Goal: Task Accomplishment & Management: Complete application form

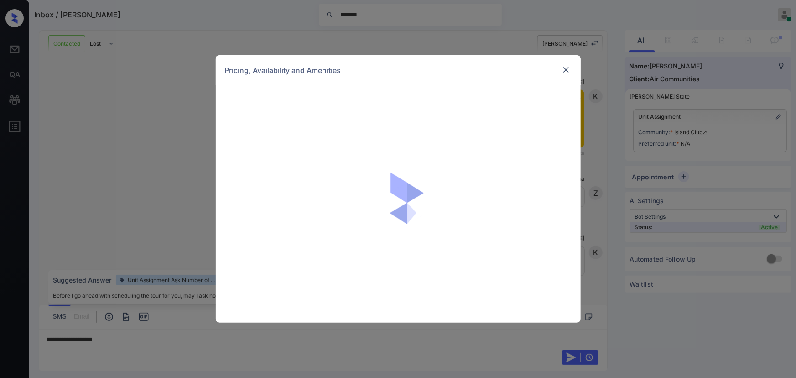
scroll to position [2024, 0]
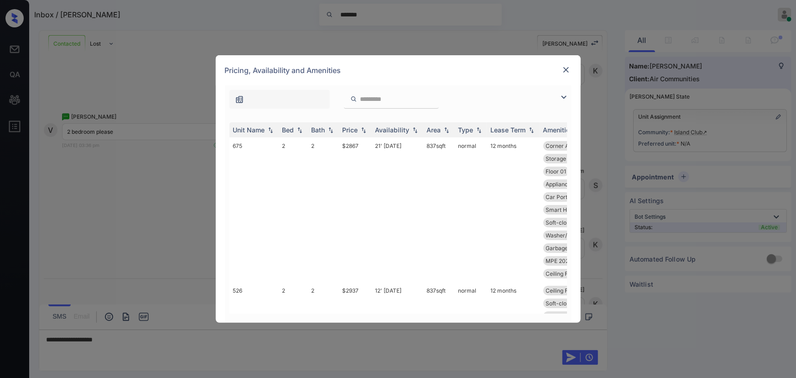
click at [568, 97] on img at bounding box center [563, 97] width 11 height 11
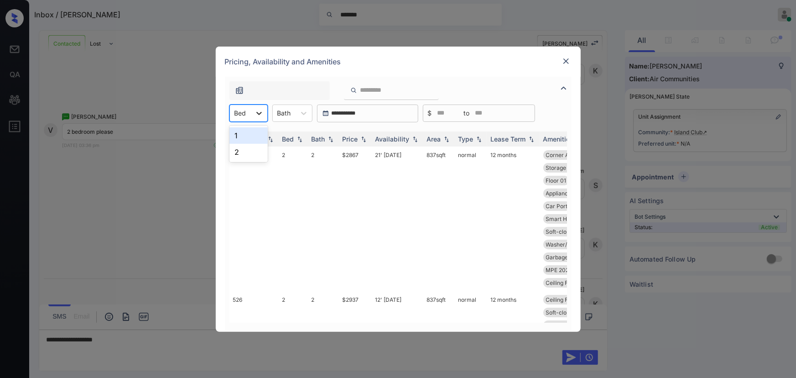
click at [260, 113] on icon at bounding box center [258, 113] width 5 height 3
click at [240, 150] on div "2" at bounding box center [248, 152] width 38 height 16
click at [564, 61] on img at bounding box center [566, 61] width 9 height 9
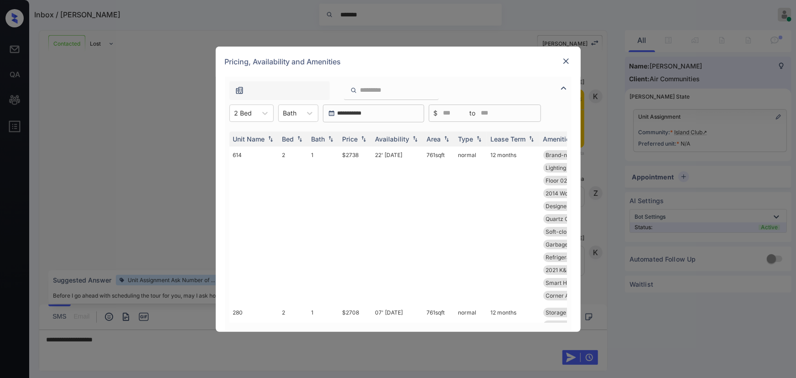
scroll to position [2270, 0]
click at [567, 59] on img at bounding box center [566, 61] width 9 height 9
click at [301, 113] on div "Bath" at bounding box center [290, 112] width 23 height 13
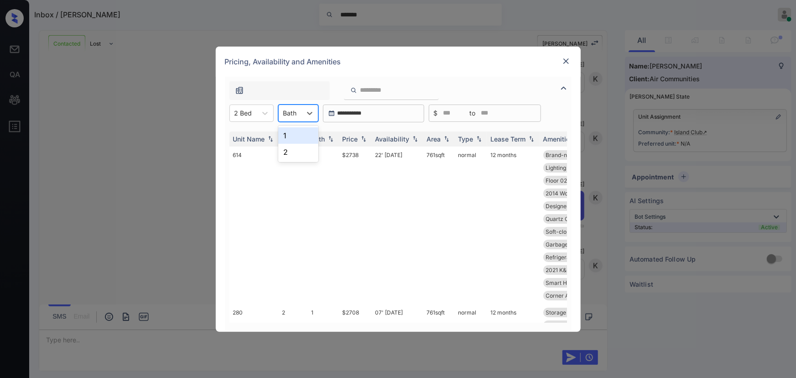
click at [293, 131] on div "1" at bounding box center [298, 135] width 40 height 16
click at [362, 139] on img at bounding box center [363, 138] width 9 height 6
click at [362, 139] on img at bounding box center [363, 138] width 9 height 7
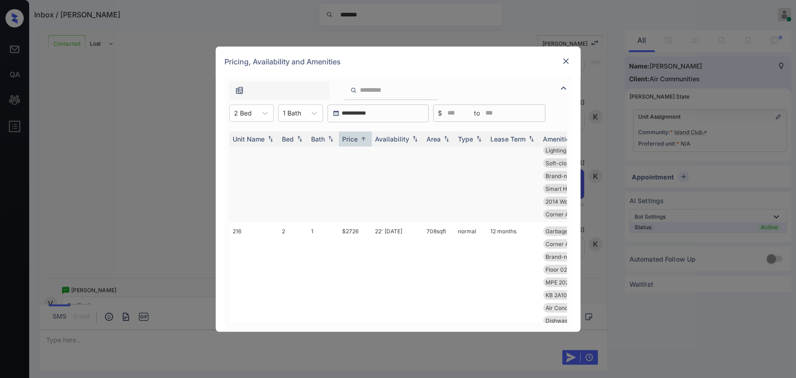
scroll to position [249, 0]
click at [313, 114] on icon at bounding box center [314, 113] width 9 height 9
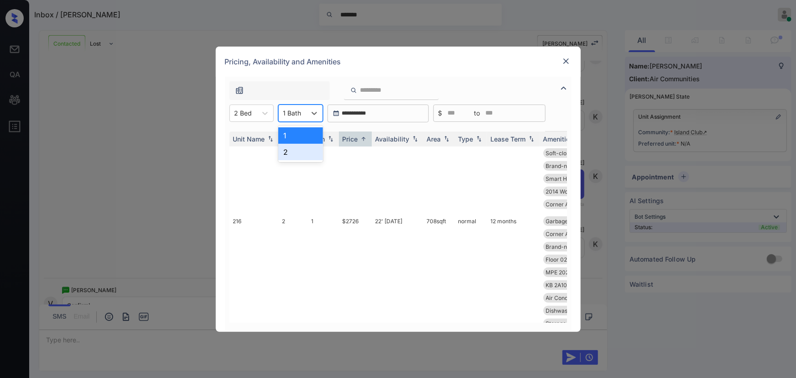
click at [297, 151] on div "2" at bounding box center [300, 152] width 45 height 16
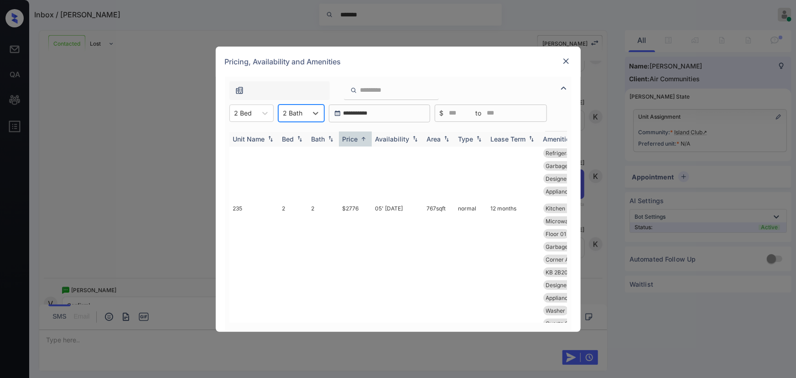
click at [365, 139] on img at bounding box center [363, 138] width 9 height 7
click at [365, 139] on img at bounding box center [363, 138] width 9 height 6
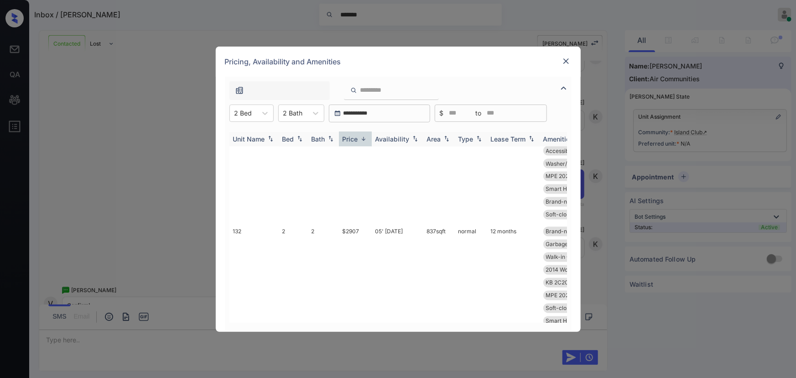
click at [366, 138] on img at bounding box center [363, 138] width 9 height 7
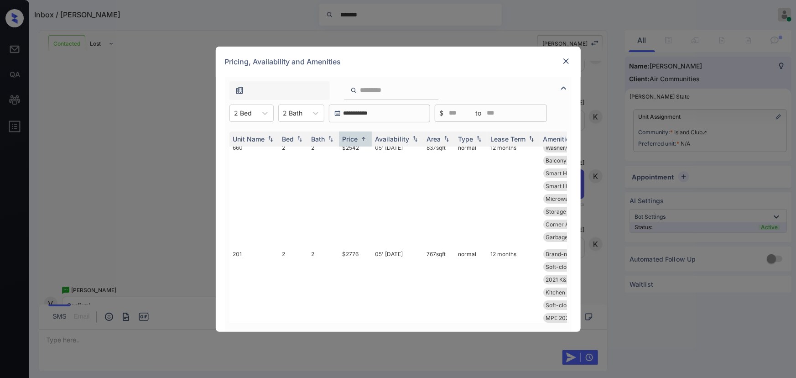
scroll to position [0, 0]
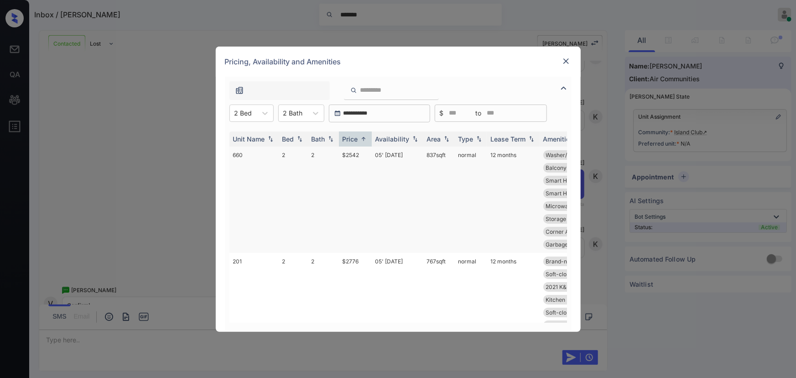
click at [356, 154] on td "$2542" at bounding box center [355, 199] width 33 height 106
drag, startPoint x: 357, startPoint y: 153, endPoint x: 530, endPoint y: 90, distance: 183.6
click at [359, 153] on td "$2542" at bounding box center [355, 199] width 33 height 106
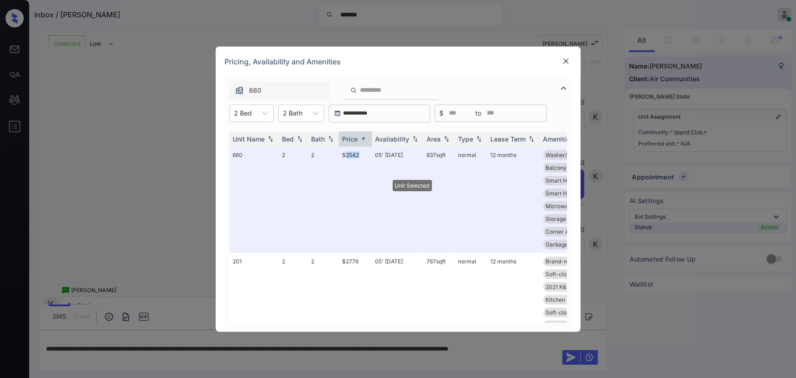
click at [565, 63] on img at bounding box center [566, 61] width 9 height 9
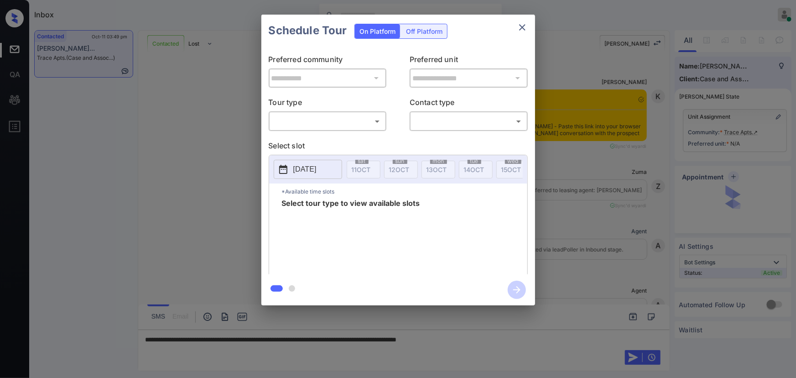
scroll to position [1725, 0]
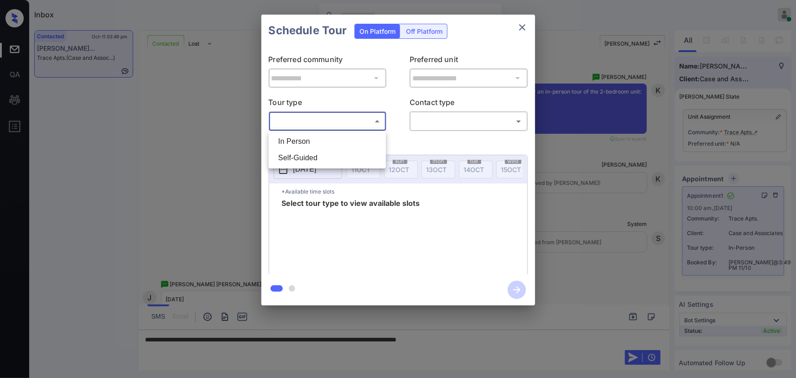
click at [324, 115] on body "Inbox Kenneth Umali Online Set yourself offline Set yourself on break Profile S…" at bounding box center [398, 189] width 796 height 378
click at [314, 140] on li "In Person" at bounding box center [327, 141] width 113 height 16
type input "********"
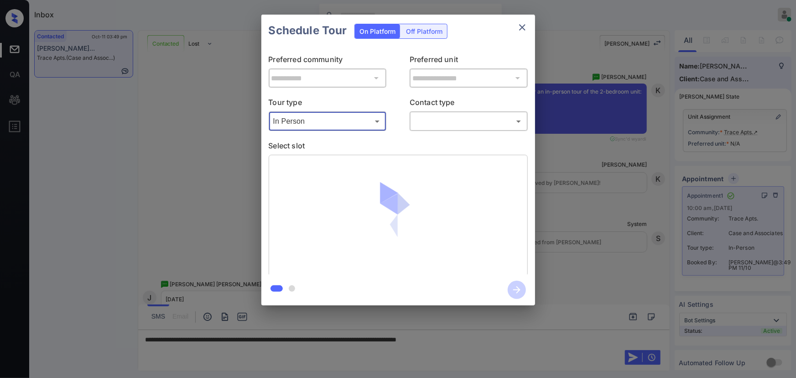
click at [458, 126] on body "Inbox Kenneth Umali Online Set yourself offline Set yourself on break Profile S…" at bounding box center [398, 189] width 796 height 378
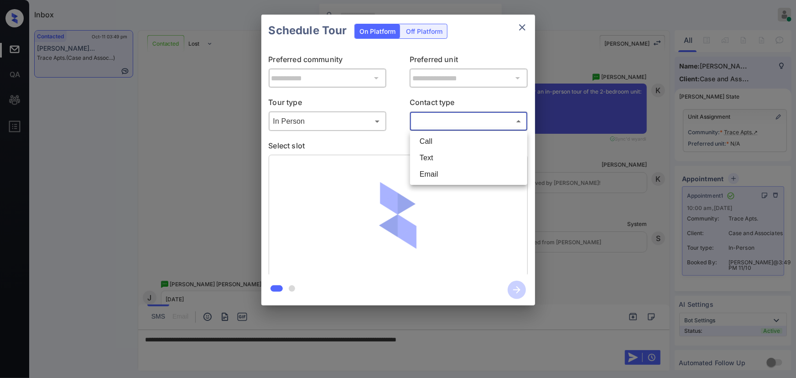
click at [434, 160] on li "Text" at bounding box center [468, 158] width 113 height 16
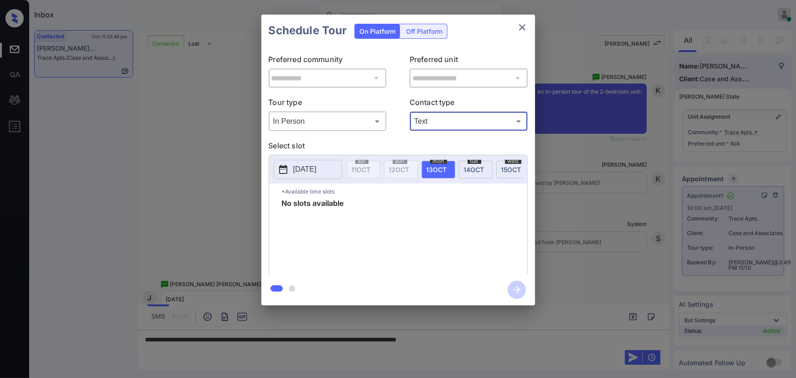
type input "****"
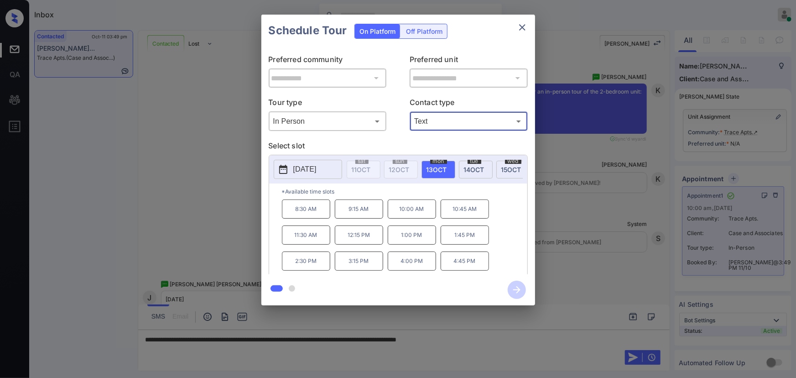
click at [507, 160] on span "wed" at bounding box center [513, 160] width 16 height 5
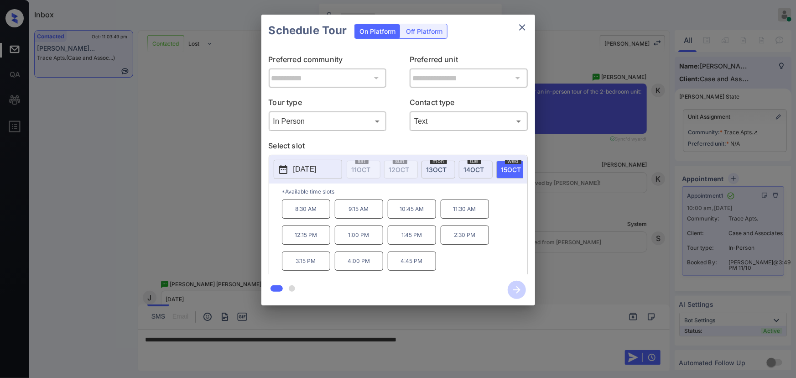
click at [521, 26] on icon "close" at bounding box center [522, 27] width 6 height 6
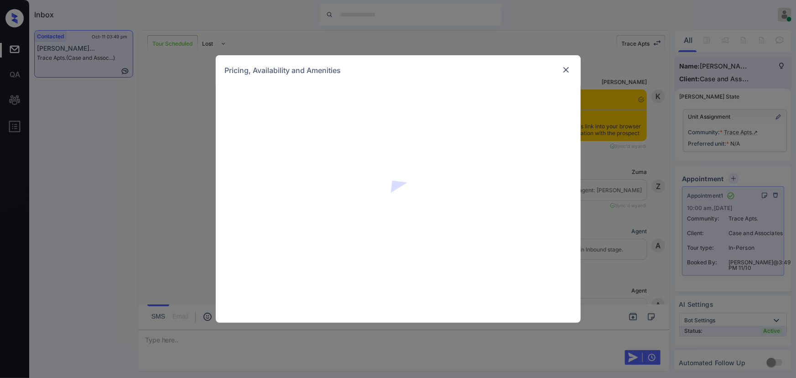
scroll to position [890, 0]
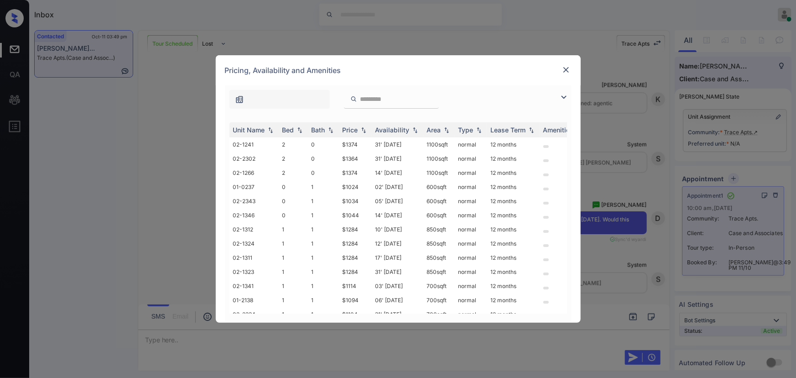
click at [562, 95] on img at bounding box center [563, 97] width 11 height 11
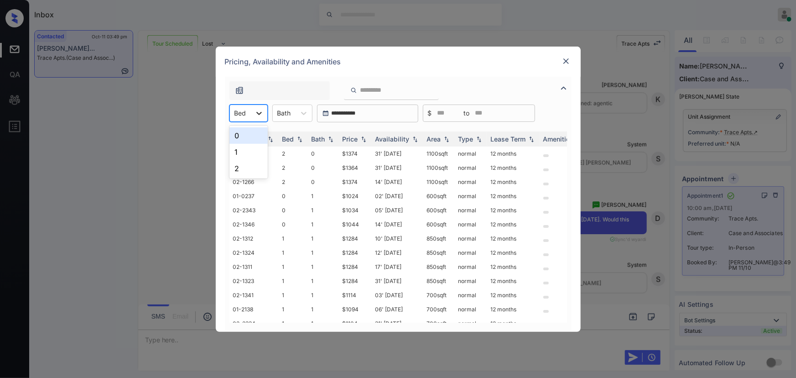
click at [258, 114] on icon at bounding box center [259, 113] width 9 height 9
click at [239, 167] on div "2" at bounding box center [248, 168] width 38 height 16
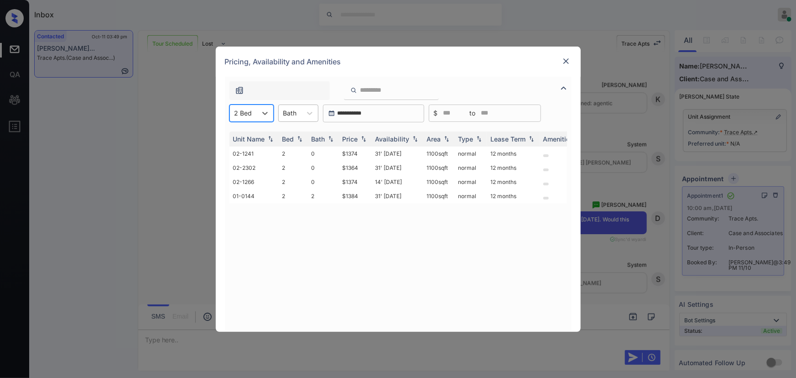
click at [299, 112] on div "Bath" at bounding box center [290, 112] width 23 height 13
click at [288, 149] on div "1" at bounding box center [298, 152] width 40 height 16
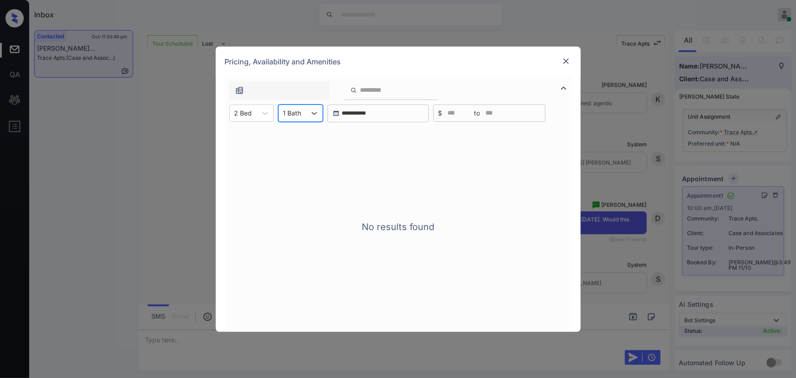
click at [316, 112] on icon at bounding box center [314, 113] width 9 height 9
click at [300, 151] on div "1" at bounding box center [300, 152] width 45 height 16
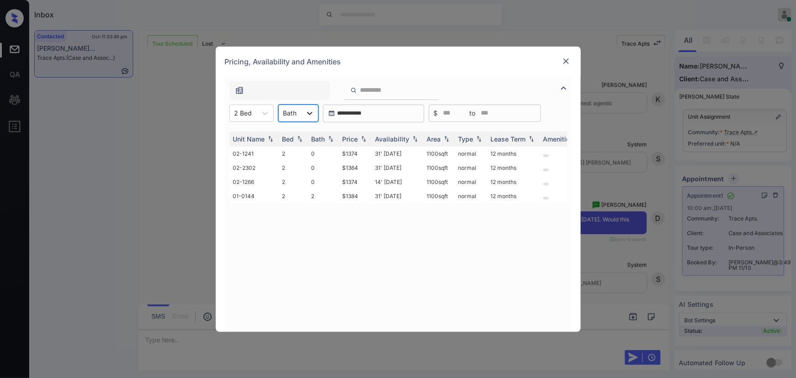
click at [306, 114] on icon at bounding box center [309, 113] width 9 height 9
click at [361, 167] on td "$1364" at bounding box center [355, 168] width 33 height 14
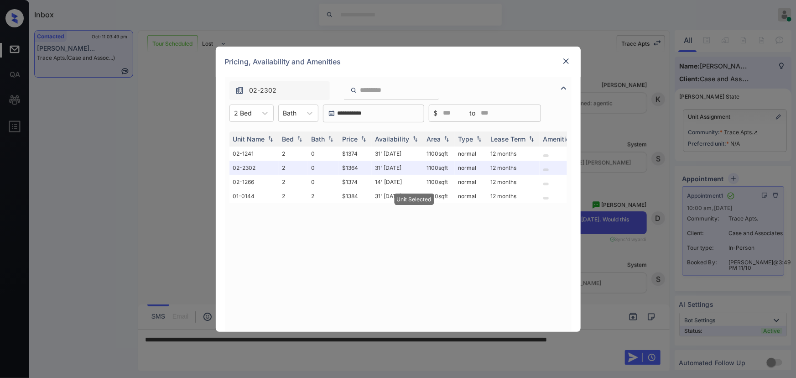
click at [567, 58] on img at bounding box center [566, 61] width 9 height 9
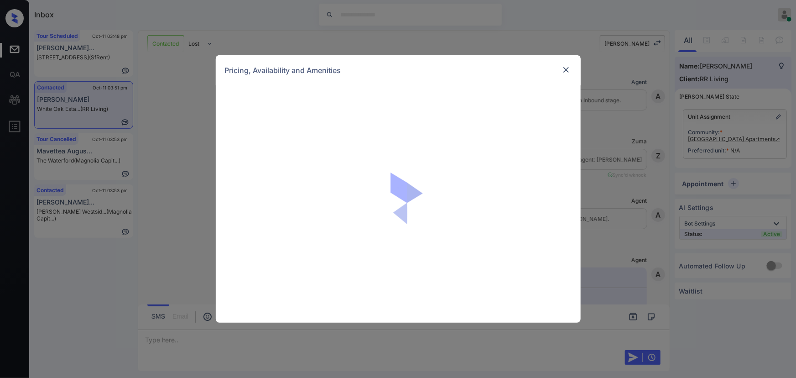
scroll to position [348, 0]
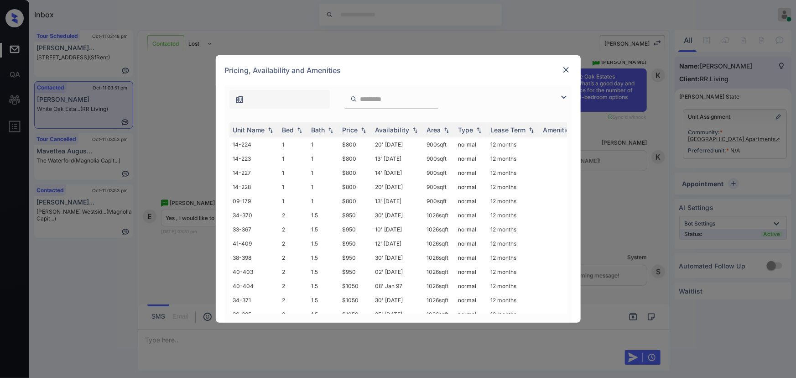
drag, startPoint x: 565, startPoint y: 96, endPoint x: 541, endPoint y: 109, distance: 27.6
click at [565, 96] on img at bounding box center [563, 97] width 11 height 11
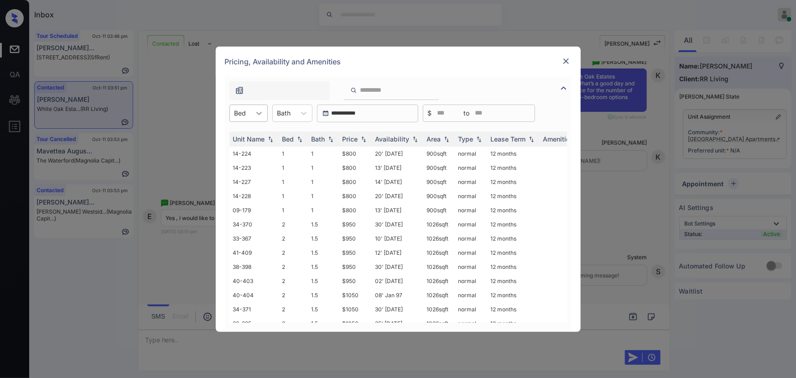
click at [259, 115] on icon at bounding box center [259, 113] width 9 height 9
click at [244, 167] on div "3" at bounding box center [248, 168] width 38 height 16
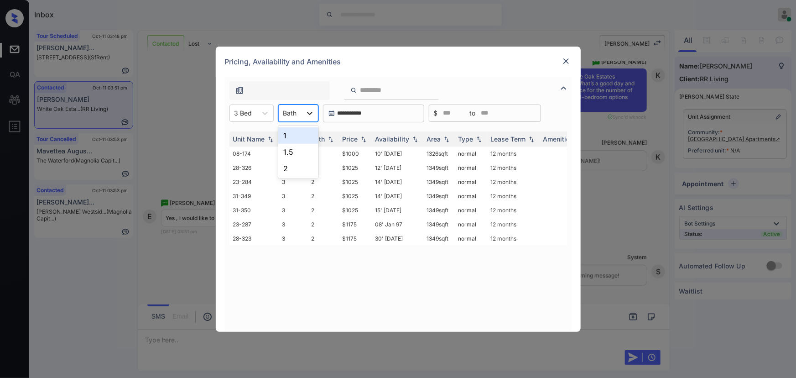
click at [303, 111] on div at bounding box center [310, 113] width 16 height 16
click at [290, 163] on div "2" at bounding box center [298, 168] width 40 height 16
click at [363, 142] on div "Price" at bounding box center [356, 139] width 26 height 8
click at [363, 141] on img at bounding box center [363, 138] width 9 height 7
click at [365, 151] on td "$1000" at bounding box center [355, 153] width 33 height 14
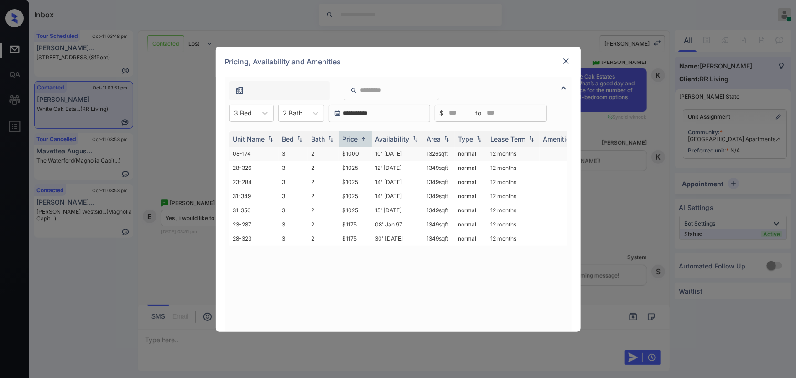
click at [365, 151] on td "$1000" at bounding box center [355, 153] width 33 height 14
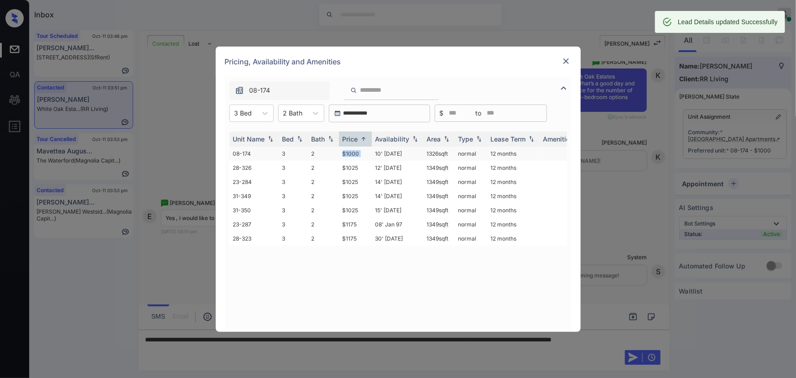
copy td "1326 sqft"
drag, startPoint x: 450, startPoint y: 152, endPoint x: 425, endPoint y: 155, distance: 24.8
click at [425, 155] on td "1326 sqft" at bounding box center [438, 153] width 31 height 14
click at [566, 61] on img at bounding box center [566, 61] width 9 height 9
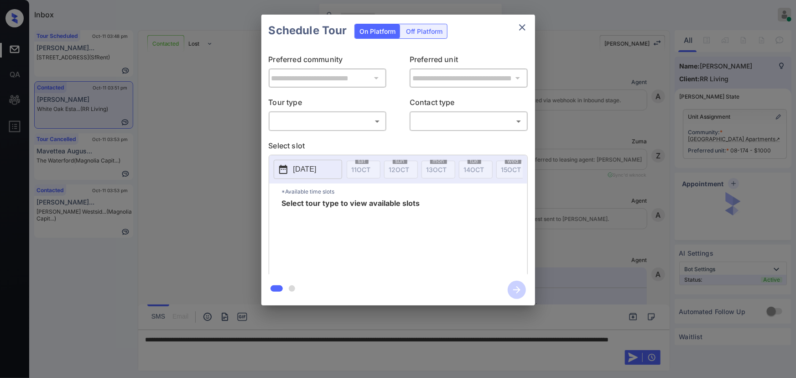
scroll to position [546, 0]
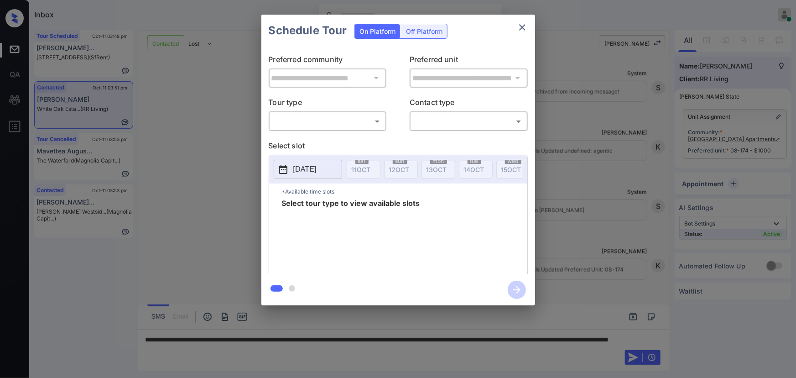
click at [347, 124] on body "Inbox [PERSON_NAME] Online Set yourself offline Set yourself on break Profile S…" at bounding box center [398, 189] width 796 height 378
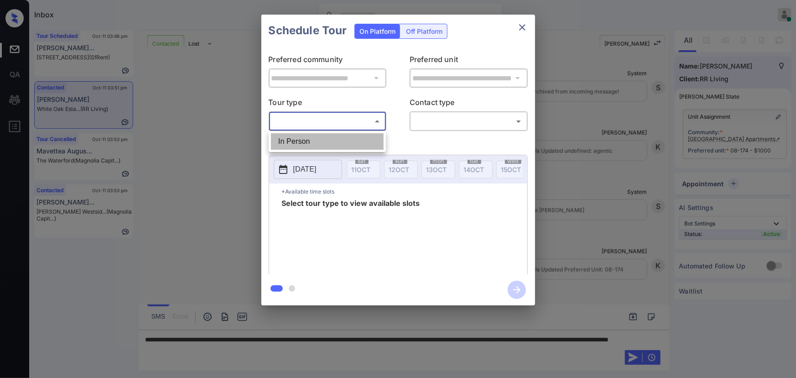
drag, startPoint x: 331, startPoint y: 143, endPoint x: 389, endPoint y: 135, distance: 58.5
click at [330, 143] on li "In Person" at bounding box center [327, 141] width 113 height 16
type input "********"
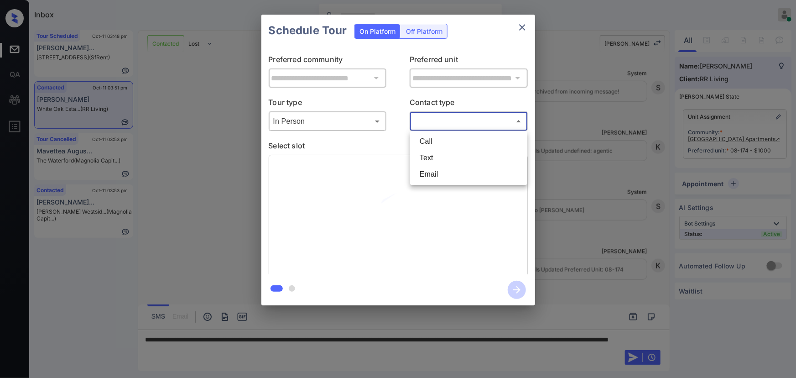
click at [436, 125] on body "Inbox Kenneth Umali Online Set yourself offline Set yourself on break Profile S…" at bounding box center [398, 189] width 796 height 378
click at [430, 151] on li "Text" at bounding box center [468, 158] width 113 height 16
type input "****"
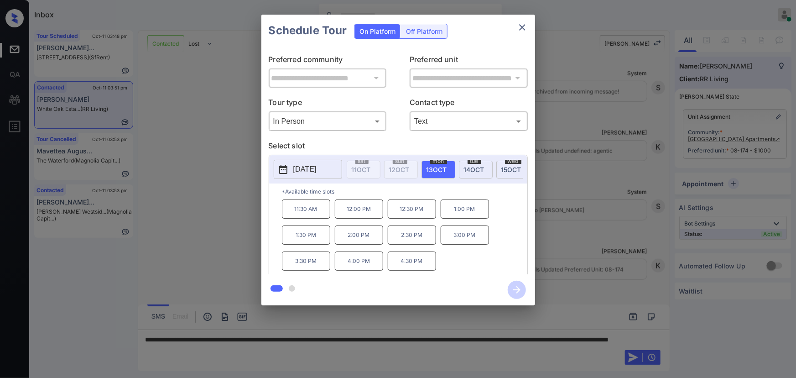
click at [467, 167] on span "14 OCT" at bounding box center [474, 170] width 21 height 8
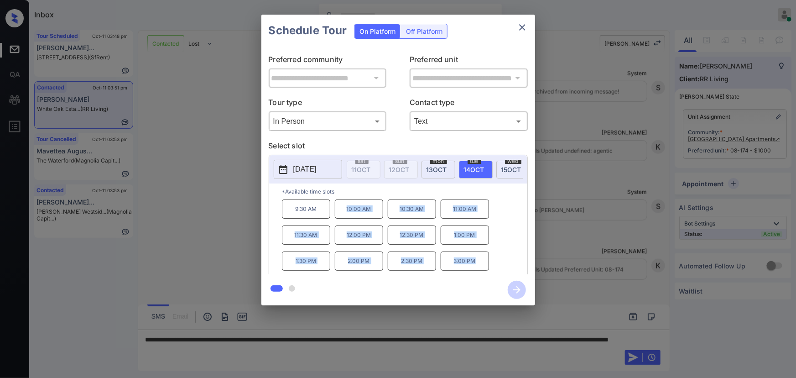
copy div "10:00 AM 10:30 AM 11:00 AM 11:30 AM 12:00 PM 12:30 PM 1:00 PM 1:30 PM 2:00 PM 2…"
drag, startPoint x: 473, startPoint y: 265, endPoint x: 309, endPoint y: 299, distance: 167.1
click at [344, 210] on div "9:30 AM 10:00 AM 10:30 AM 11:00 AM 11:30 AM 12:00 PM 12:30 PM 1:00 PM 1:30 PM 2…" at bounding box center [404, 235] width 245 height 73
click at [298, 347] on div at bounding box center [398, 189] width 796 height 378
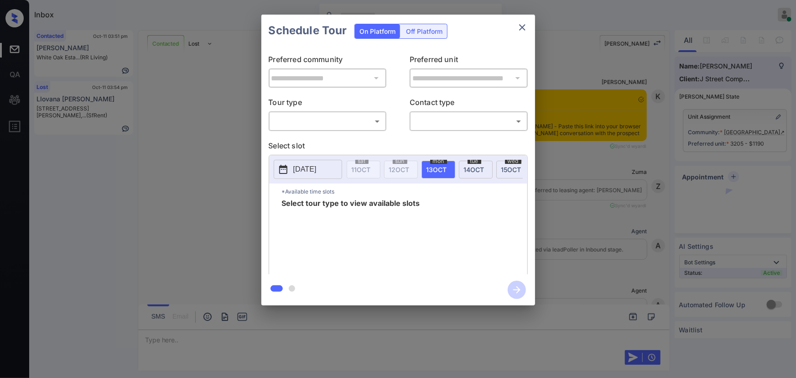
scroll to position [816, 0]
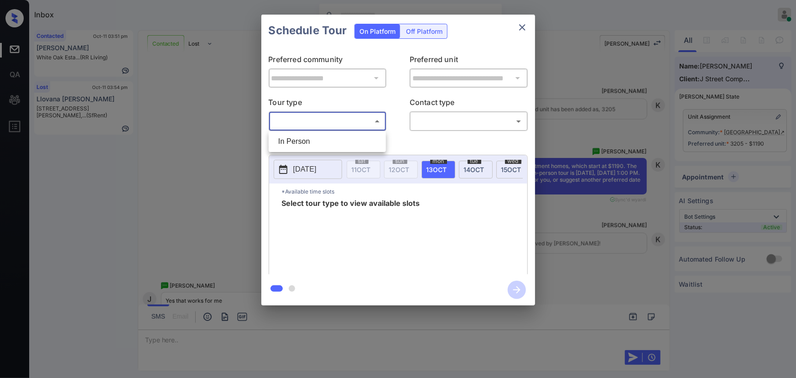
click at [311, 118] on body "Inbox Kenneth Umali Online Set yourself offline Set yourself on break Profile S…" at bounding box center [398, 189] width 796 height 378
click at [303, 142] on li "In Person" at bounding box center [327, 141] width 113 height 16
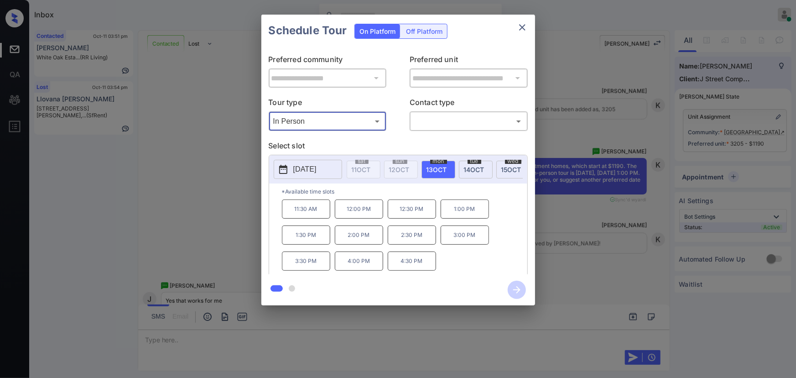
type input "********"
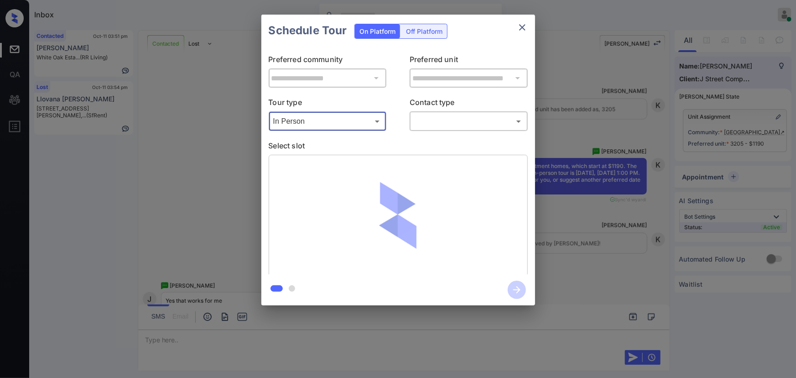
click at [457, 120] on body "Inbox Kenneth Umali Online Set yourself offline Set yourself on break Profile S…" at bounding box center [398, 189] width 796 height 378
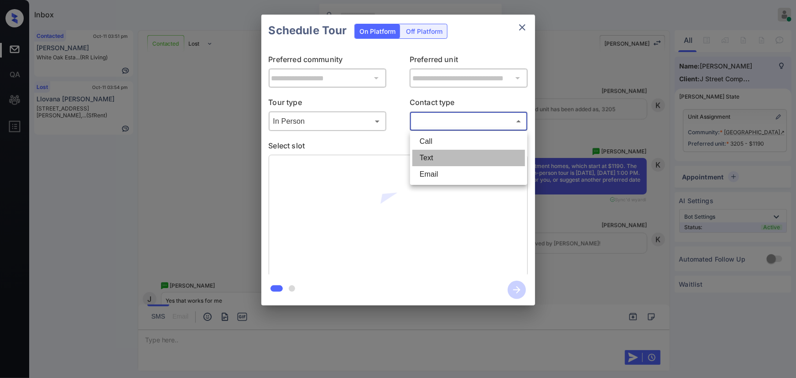
click at [434, 161] on li "Text" at bounding box center [468, 158] width 113 height 16
type input "****"
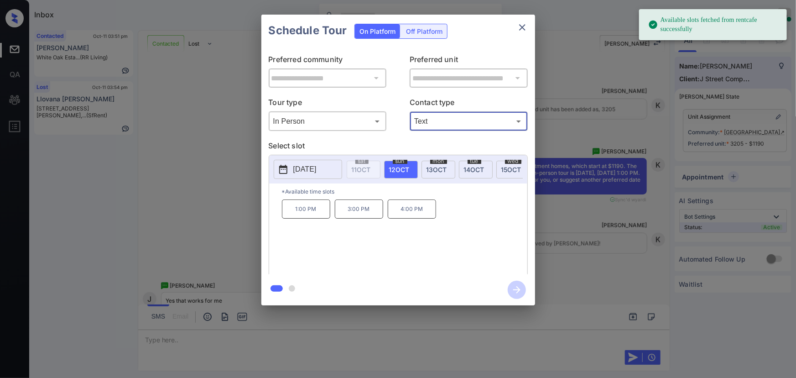
click at [312, 214] on p "1:00 PM" at bounding box center [306, 208] width 48 height 19
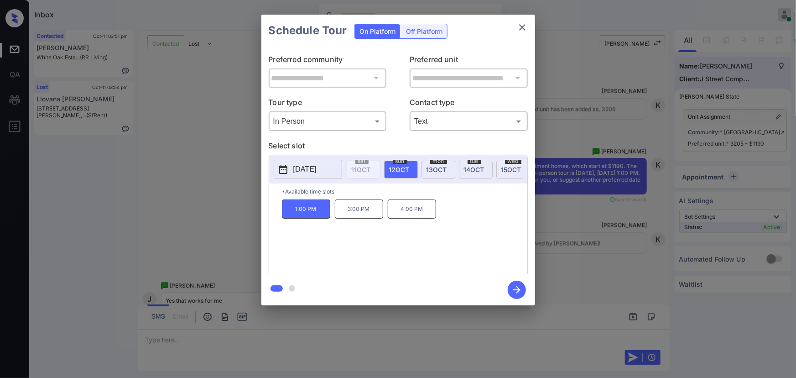
click at [564, 233] on div "**********" at bounding box center [398, 160] width 796 height 320
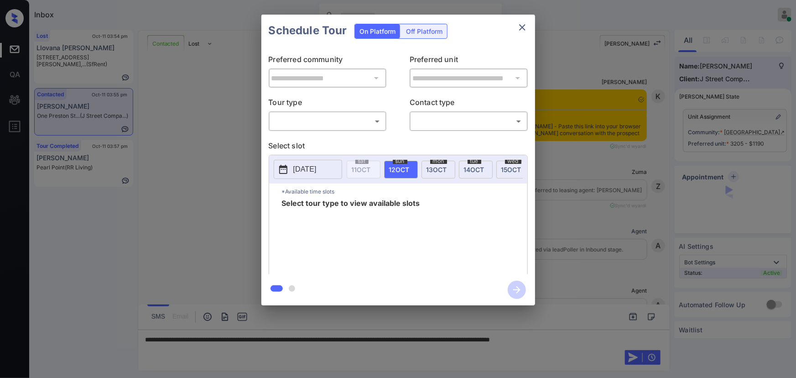
scroll to position [1677, 0]
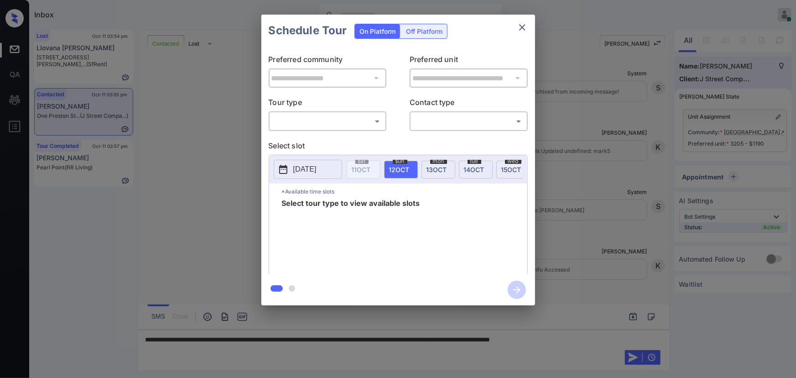
click at [309, 123] on body "Inbox [PERSON_NAME] Online Set yourself offline Set yourself on break Profile S…" at bounding box center [398, 189] width 796 height 378
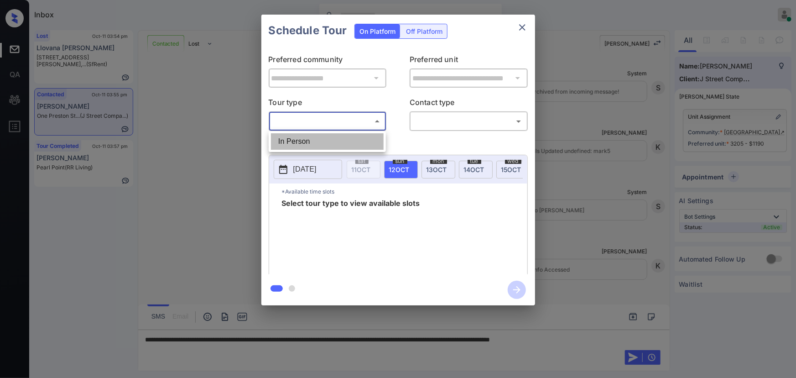
click at [303, 139] on li "In Person" at bounding box center [327, 141] width 113 height 16
type input "********"
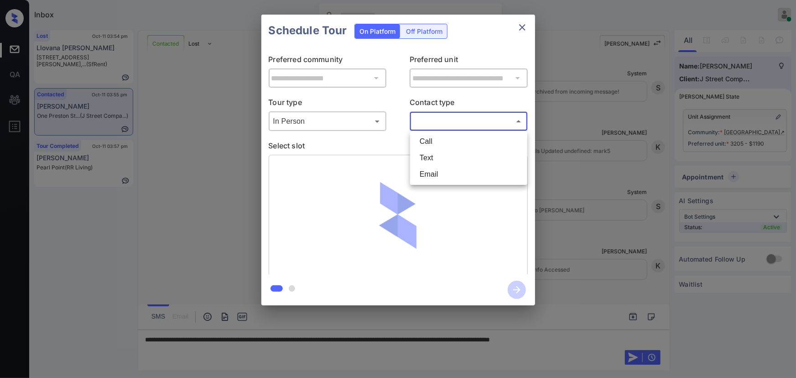
click at [424, 122] on body "Inbox [PERSON_NAME] Online Set yourself offline Set yourself on break Profile S…" at bounding box center [398, 189] width 796 height 378
click at [422, 158] on li "Text" at bounding box center [468, 158] width 113 height 16
type input "****"
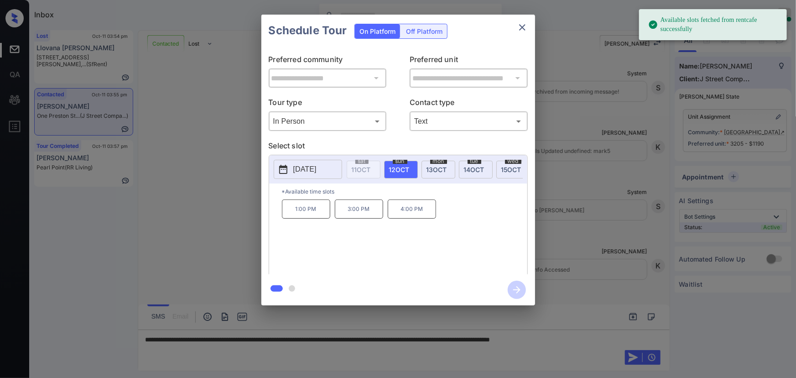
click at [301, 213] on p "1:00 PM" at bounding box center [306, 208] width 48 height 19
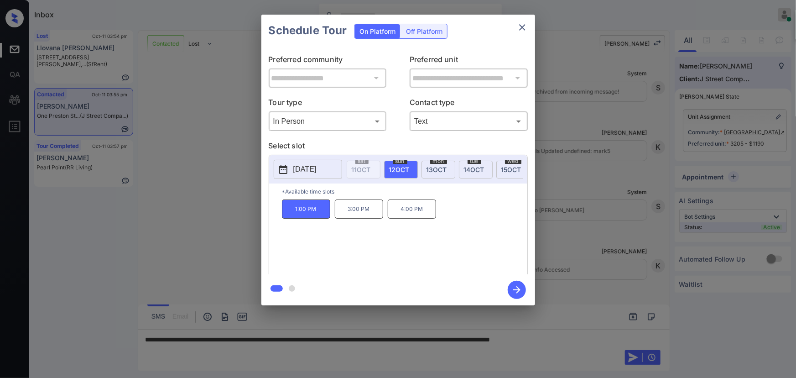
click at [604, 344] on div at bounding box center [398, 189] width 796 height 378
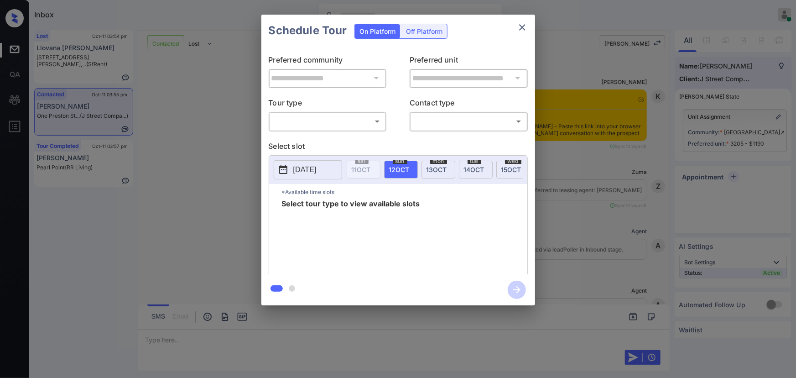
scroll to position [1677, 0]
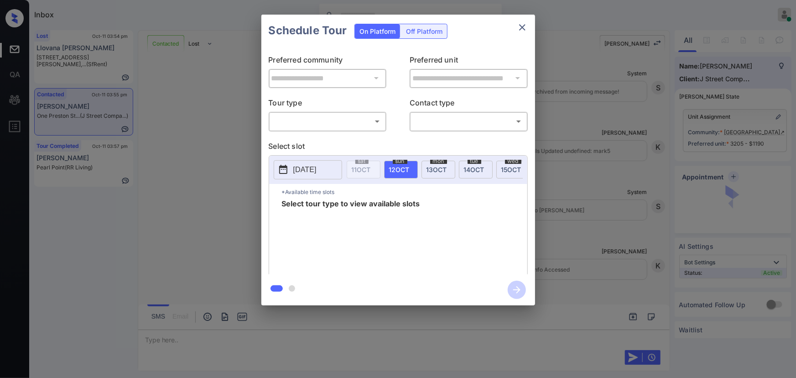
click at [321, 124] on body "Inbox [PERSON_NAME] Online Set yourself offline Set yourself on break Profile S…" at bounding box center [398, 189] width 796 height 378
click at [315, 138] on li "In Person" at bounding box center [327, 141] width 113 height 16
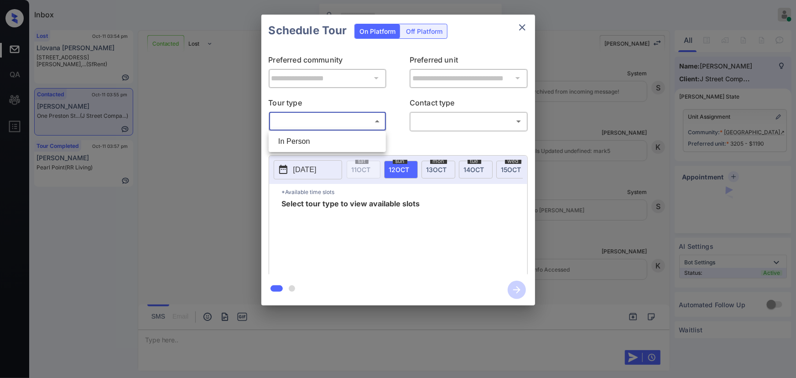
type input "********"
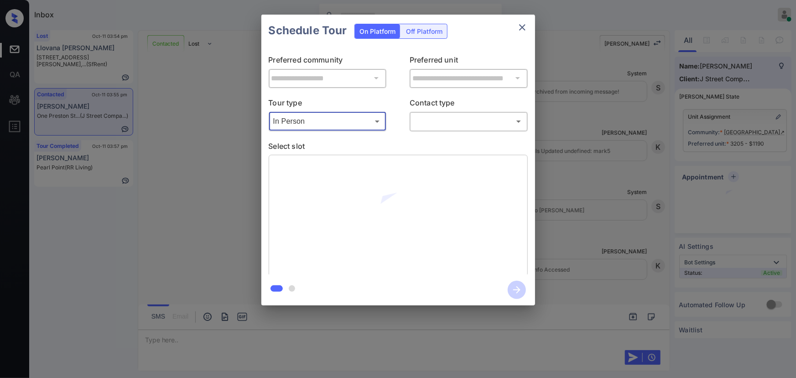
click at [449, 120] on body "Inbox [PERSON_NAME] Online Set yourself offline Set yourself on break Profile S…" at bounding box center [398, 189] width 796 height 378
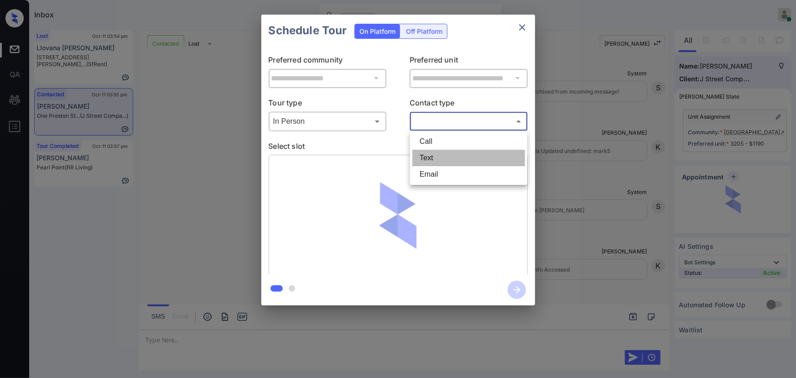
click at [433, 154] on li "Text" at bounding box center [468, 158] width 113 height 16
type input "****"
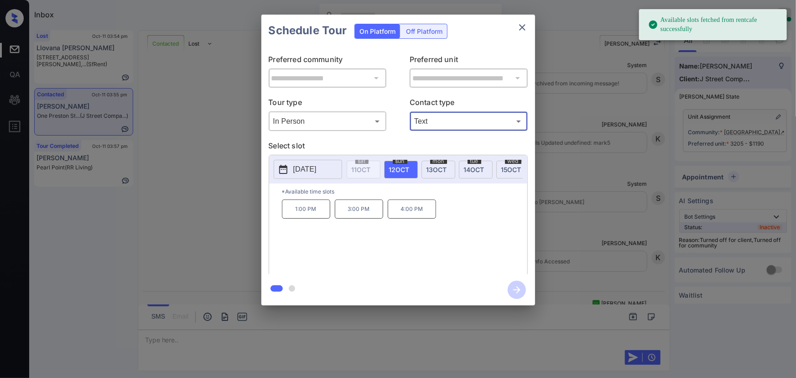
click at [312, 214] on p "1:00 PM" at bounding box center [306, 208] width 48 height 19
click at [512, 288] on icon "button" at bounding box center [517, 290] width 18 height 18
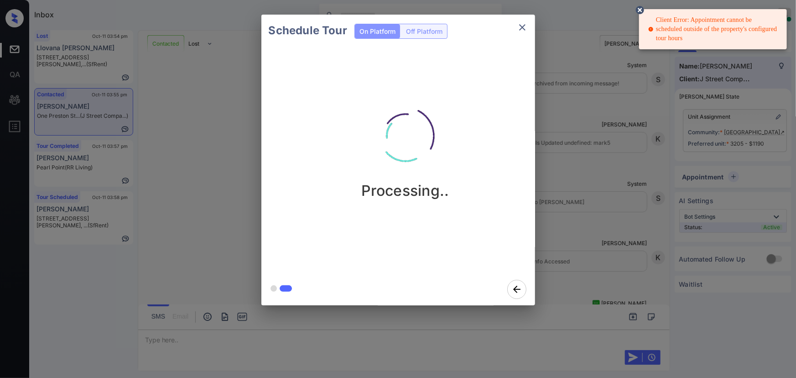
drag, startPoint x: 686, startPoint y: 38, endPoint x: 658, endPoint y: 21, distance: 32.8
click at [658, 21] on div "Client Error: Appointment cannot be scheduled outside of the property's configu…" at bounding box center [713, 29] width 131 height 35
drag, startPoint x: 685, startPoint y: 38, endPoint x: 659, endPoint y: 21, distance: 31.4
click at [663, 29] on div "Client Error: Appointment cannot be scheduled outside of the property's configu…" at bounding box center [713, 29] width 131 height 35
drag, startPoint x: 656, startPoint y: 17, endPoint x: 682, endPoint y: 33, distance: 30.3
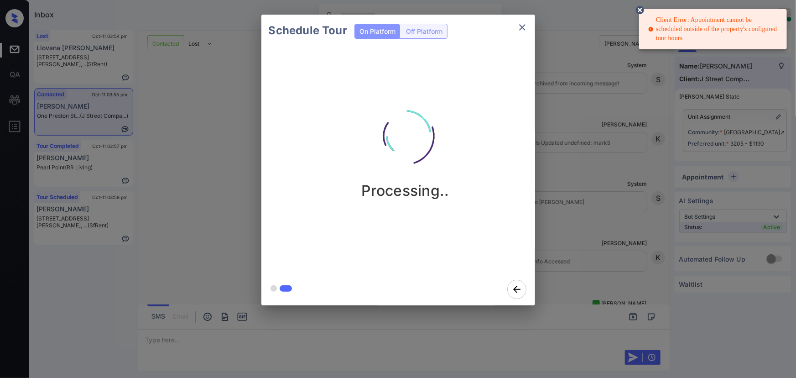
click at [682, 33] on div "Client Error: Appointment cannot be scheduled outside of the property's configu…" at bounding box center [713, 29] width 131 height 35
click at [678, 34] on div "Client Error: Appointment cannot be scheduled outside of the property's configu…" at bounding box center [713, 29] width 131 height 35
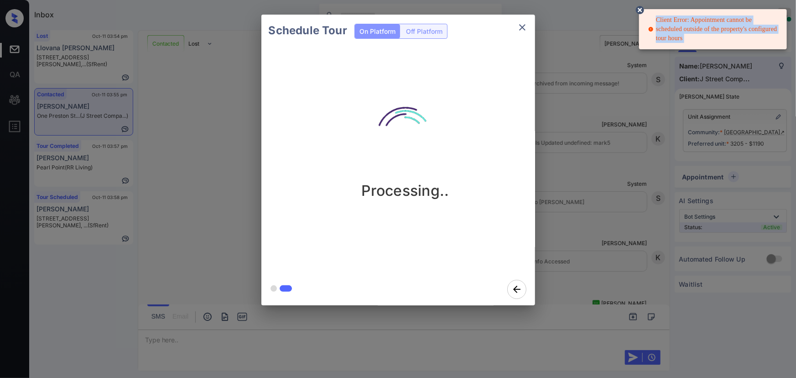
click at [678, 34] on div "Client Error: Appointment cannot be scheduled outside of the property's configu…" at bounding box center [713, 29] width 131 height 35
copy div "Client Error: Appointment cannot be scheduled outside of the property's configu…"
click at [639, 9] on icon at bounding box center [640, 10] width 8 height 8
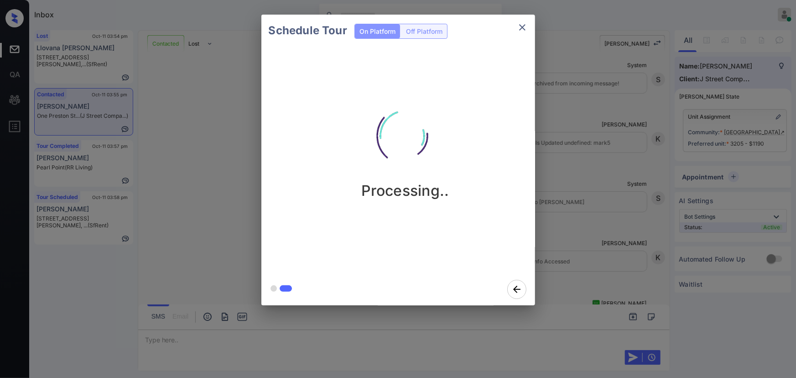
click at [522, 27] on icon "close" at bounding box center [522, 27] width 6 height 6
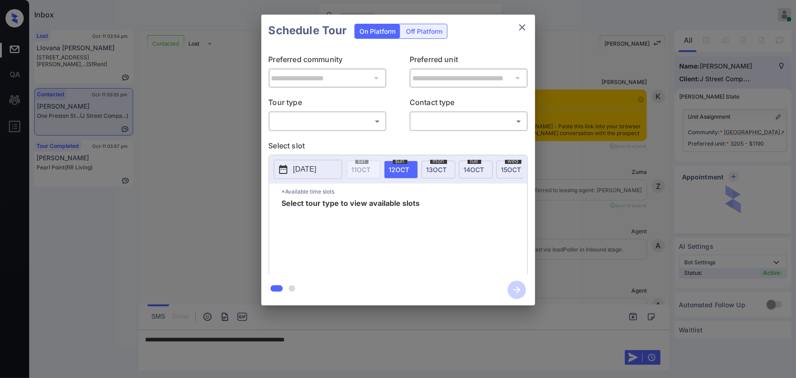
scroll to position [1358, 0]
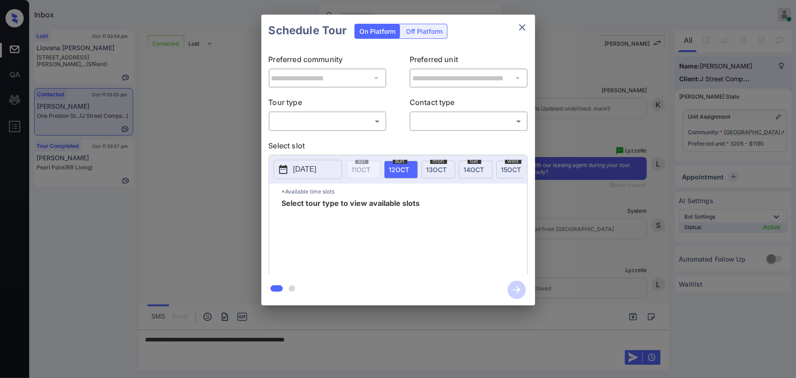
click at [334, 123] on body "Inbox Kenneth Umali Online Set yourself offline Set yourself on break Profile S…" at bounding box center [398, 189] width 796 height 378
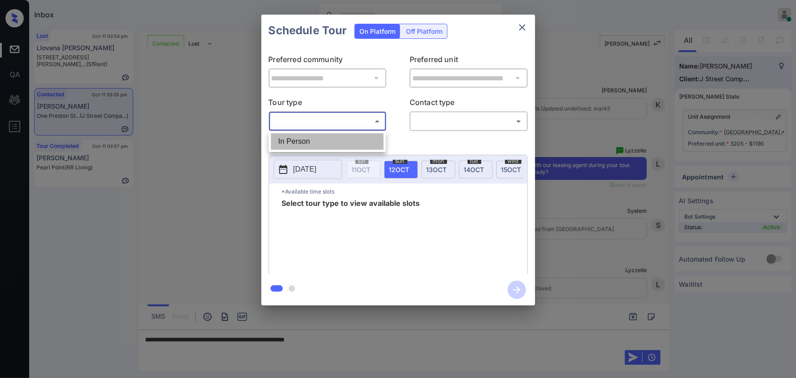
click at [320, 140] on li "In Person" at bounding box center [327, 141] width 113 height 16
type input "********"
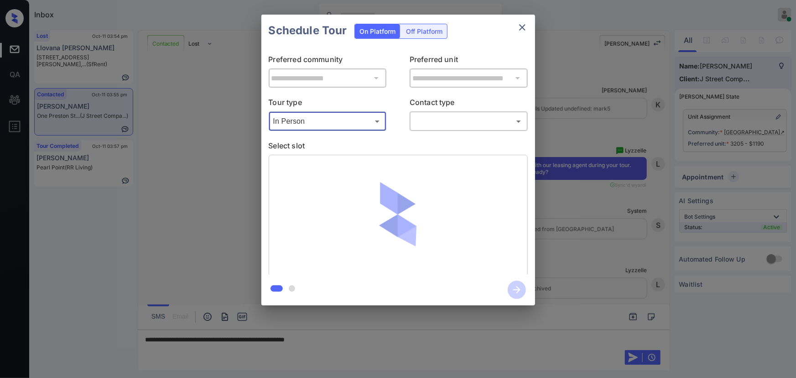
click at [432, 125] on body "Inbox Kenneth Umali Online Set yourself offline Set yourself on break Profile S…" at bounding box center [398, 189] width 796 height 378
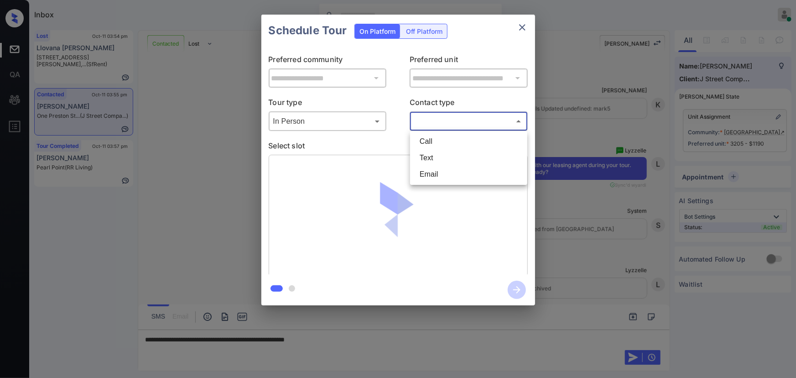
click at [424, 154] on li "Text" at bounding box center [468, 158] width 113 height 16
type input "****"
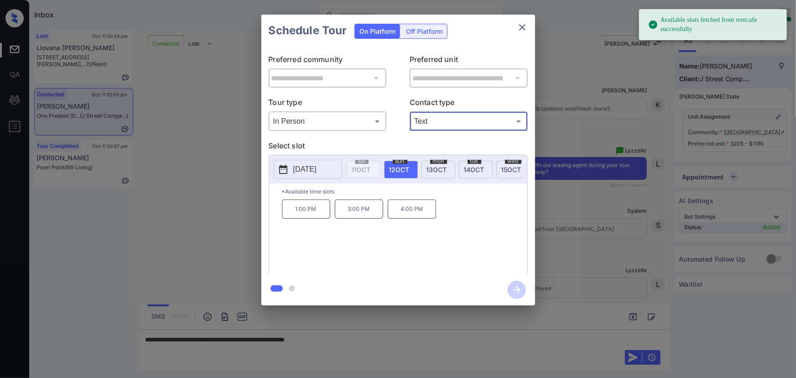
click at [467, 166] on span "14 OCT" at bounding box center [474, 170] width 21 height 8
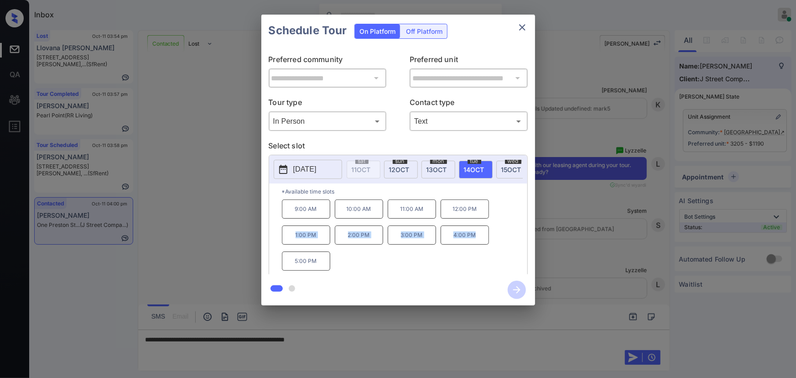
drag, startPoint x: 474, startPoint y: 238, endPoint x: 293, endPoint y: 238, distance: 181.6
click at [293, 238] on div "9:00 AM 10:00 AM 11:00 AM 12:00 PM 1:00 PM 2:00 PM 3:00 PM 4:00 PM 5:00 PM" at bounding box center [404, 235] width 245 height 73
copy div "1:00 PM 2:00 PM 3:00 PM 4:00 PM"
click at [333, 271] on div "9:00 AM 10:00 AM 11:00 AM 12:00 PM 1:00 PM 2:00 PM 3:00 PM 4:00 PM 5:00 PM" at bounding box center [404, 235] width 245 height 73
copy div "1:00 PM 2:00 PM 3:00 PM 4:00 PM 5:00 PM"
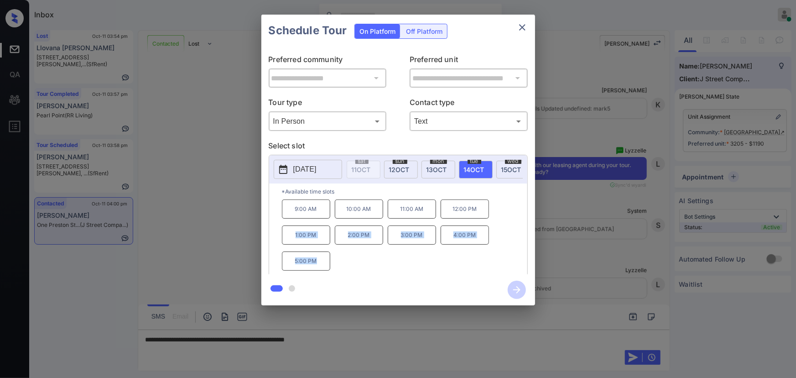
drag, startPoint x: 322, startPoint y: 267, endPoint x: 291, endPoint y: 239, distance: 41.7
click at [291, 239] on div "9:00 AM 10:00 AM 11:00 AM 12:00 PM 1:00 PM 2:00 PM 3:00 PM 4:00 PM 5:00 PM" at bounding box center [404, 235] width 245 height 73
click at [342, 337] on div at bounding box center [398, 189] width 796 height 378
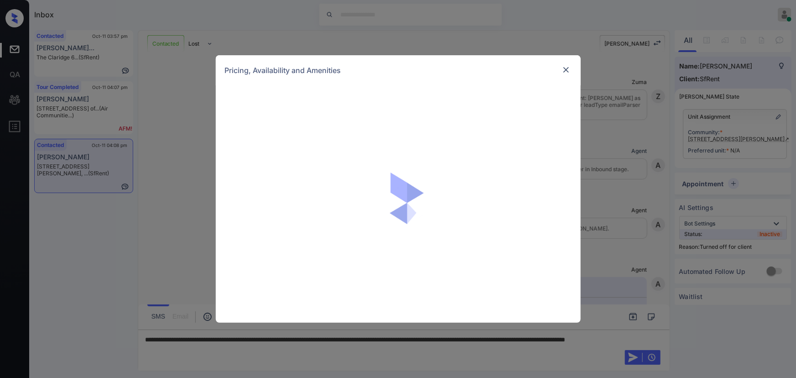
scroll to position [1800, 0]
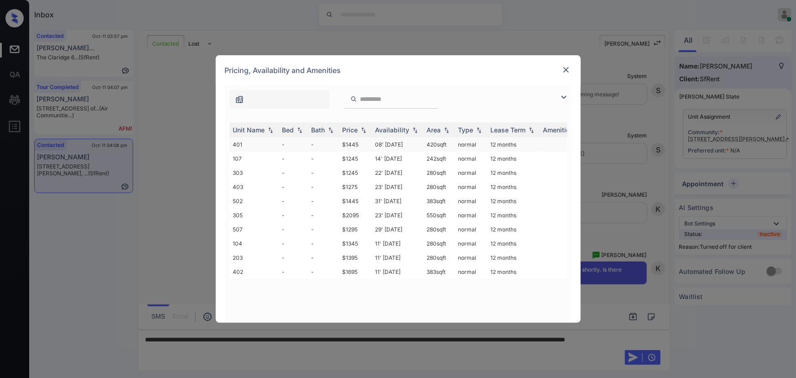
click at [362, 145] on td "$1445" at bounding box center [355, 144] width 33 height 14
click at [362, 144] on td "$1445" at bounding box center [355, 144] width 33 height 14
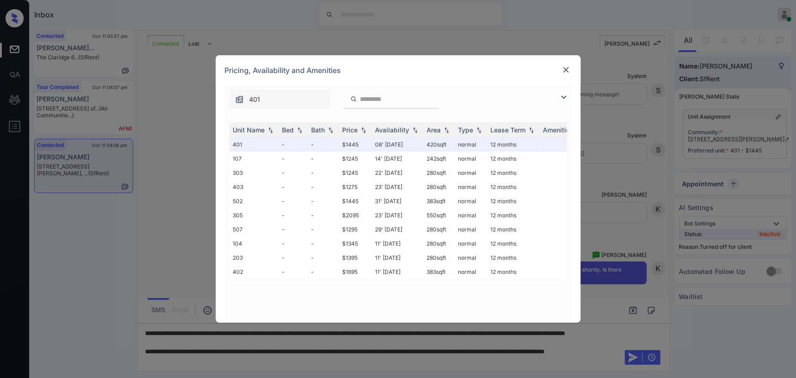
click at [568, 69] on img at bounding box center [566, 69] width 9 height 9
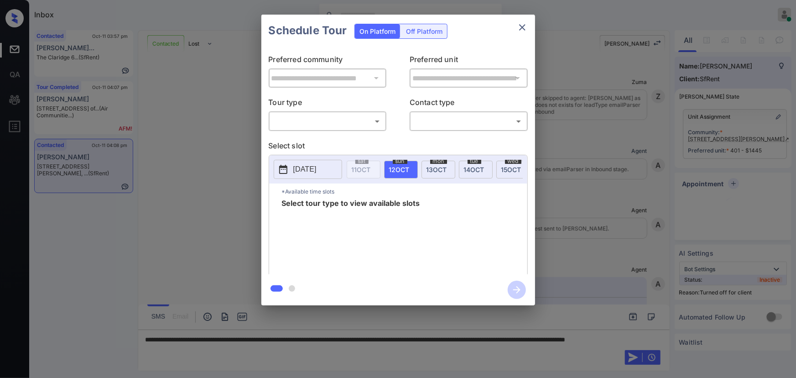
scroll to position [1800, 0]
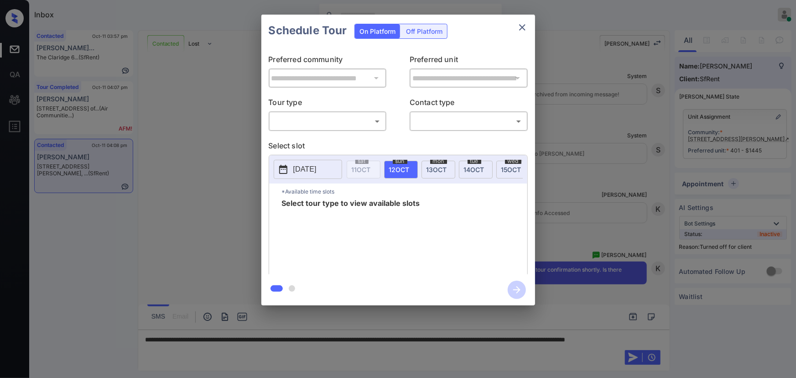
click at [437, 33] on div "Off Platform" at bounding box center [424, 31] width 46 height 14
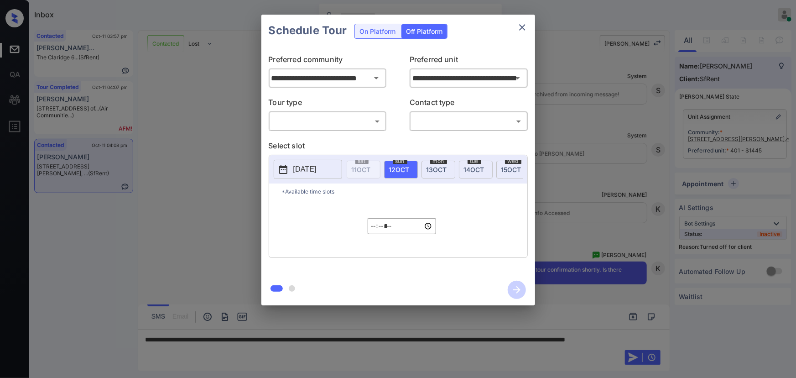
click at [326, 119] on body "Inbox [PERSON_NAME] Online Set yourself offline Set yourself on break Profile S…" at bounding box center [398, 189] width 796 height 378
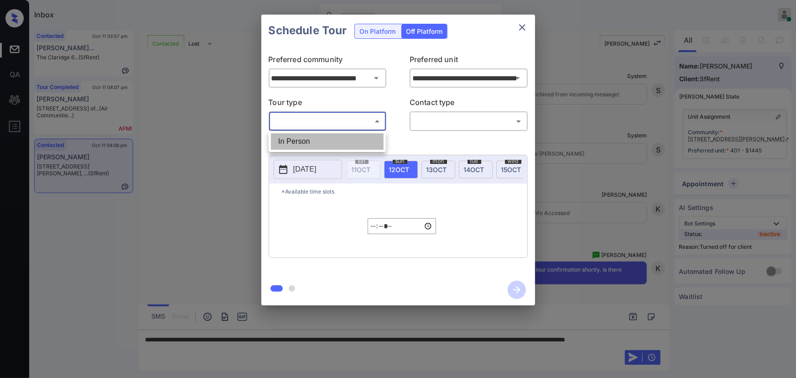
drag, startPoint x: 315, startPoint y: 144, endPoint x: 364, endPoint y: 140, distance: 49.9
click at [316, 143] on li "In Person" at bounding box center [327, 141] width 113 height 16
type input "********"
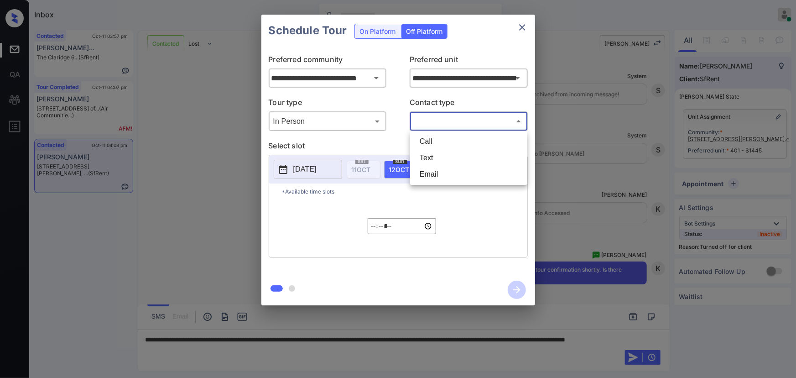
click at [444, 126] on body "Inbox [PERSON_NAME] Online Set yourself offline Set yourself on break Profile S…" at bounding box center [398, 189] width 796 height 378
click at [427, 152] on li "Text" at bounding box center [468, 158] width 113 height 16
type input "****"
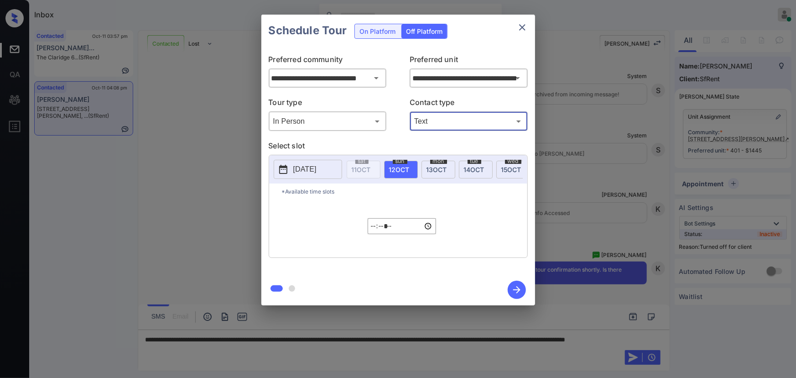
click at [311, 167] on p "[DATE]" at bounding box center [304, 169] width 23 height 11
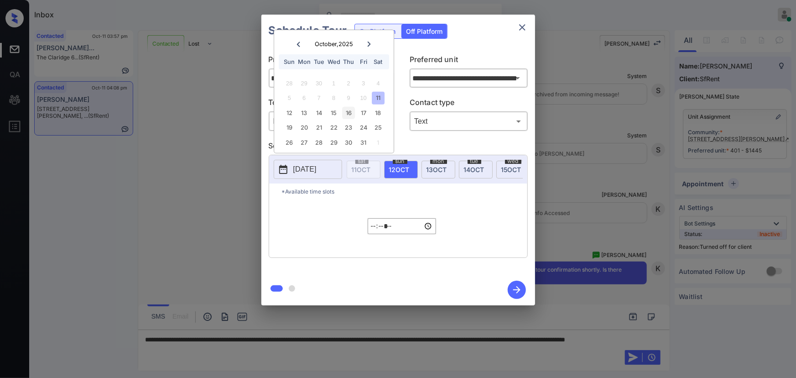
click at [350, 113] on div "16" at bounding box center [349, 113] width 12 height 12
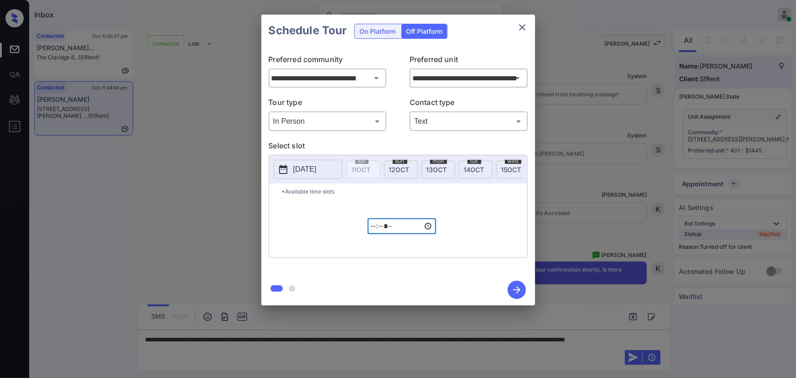
click at [373, 229] on input "*****" at bounding box center [402, 226] width 68 height 16
type input "*****"
click at [515, 287] on icon "button" at bounding box center [517, 290] width 18 height 18
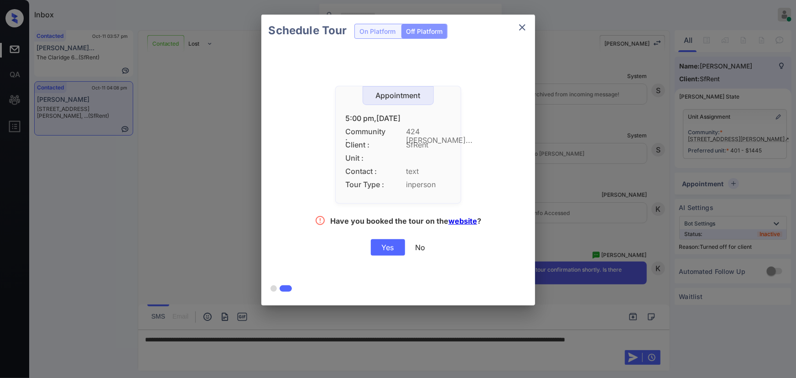
click at [388, 245] on div "Yes" at bounding box center [388, 247] width 34 height 16
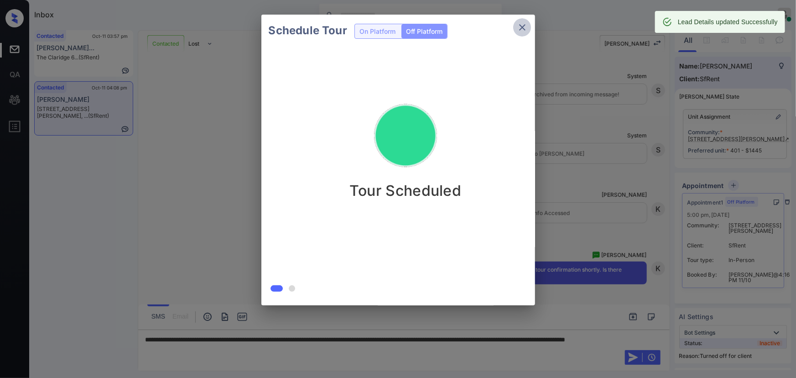
click at [523, 26] on icon "close" at bounding box center [522, 27] width 11 height 11
